Goal: Transaction & Acquisition: Purchase product/service

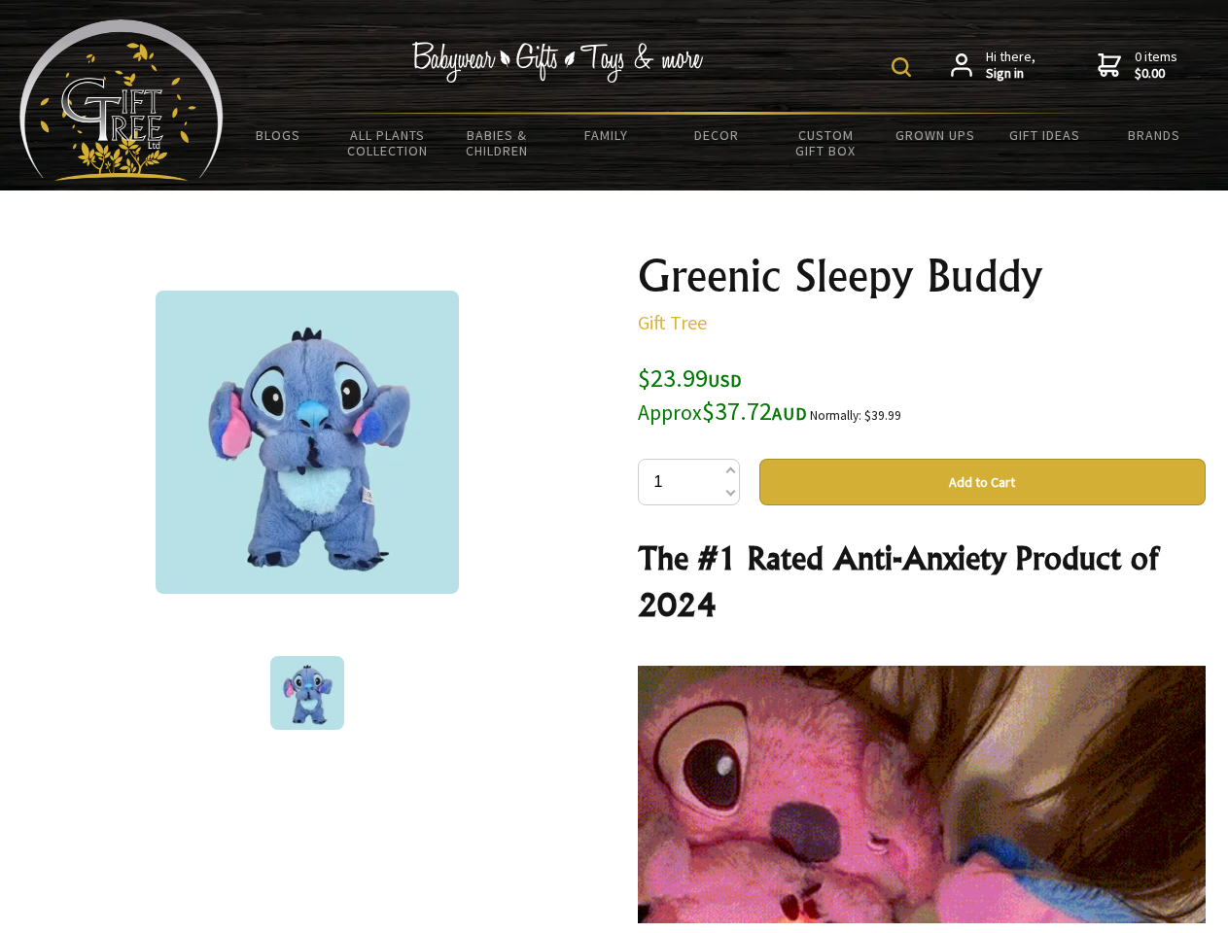
click at [904, 67] on img at bounding box center [900, 66] width 19 height 19
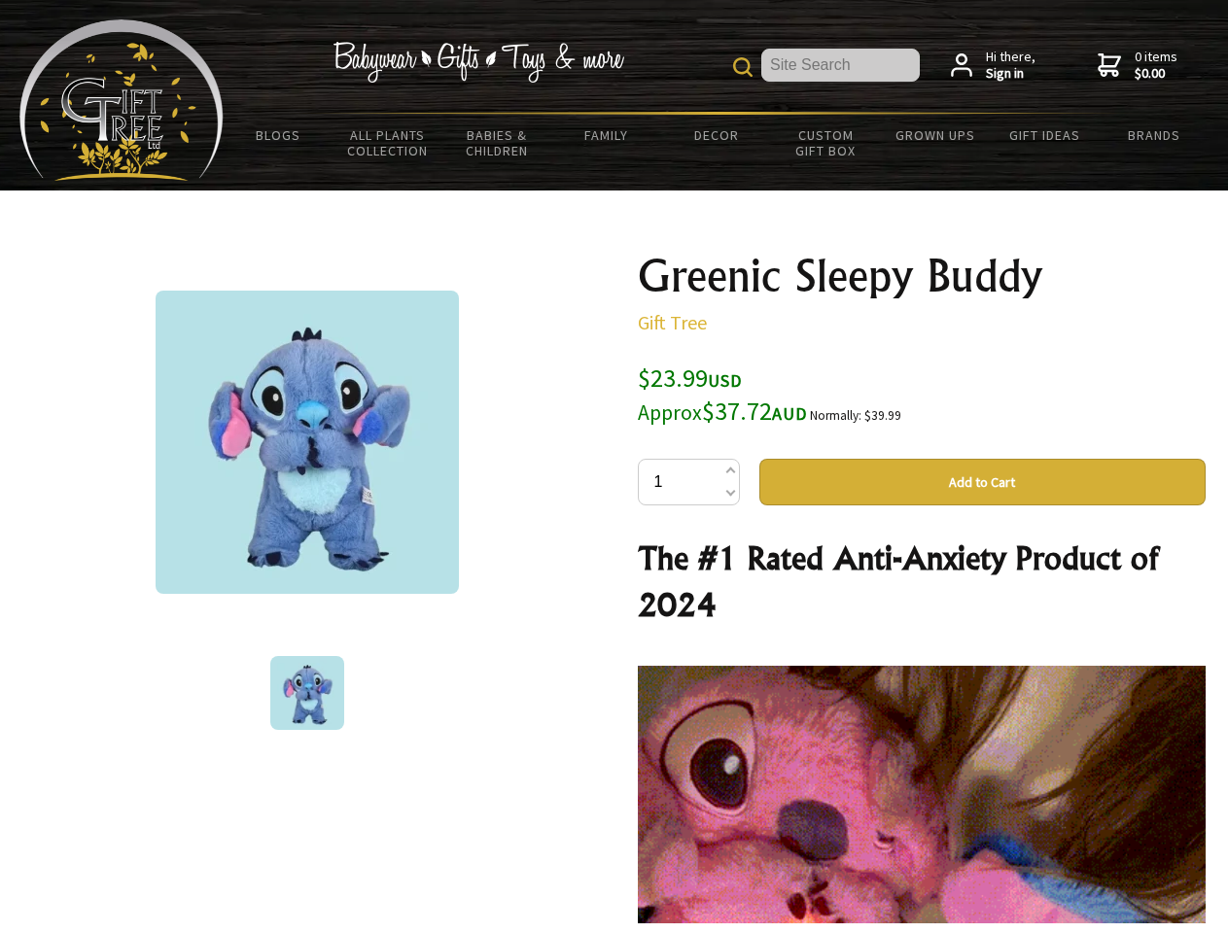
click at [307, 442] on img at bounding box center [307, 442] width 303 height 303
